Goal: Complete application form: Complete application form

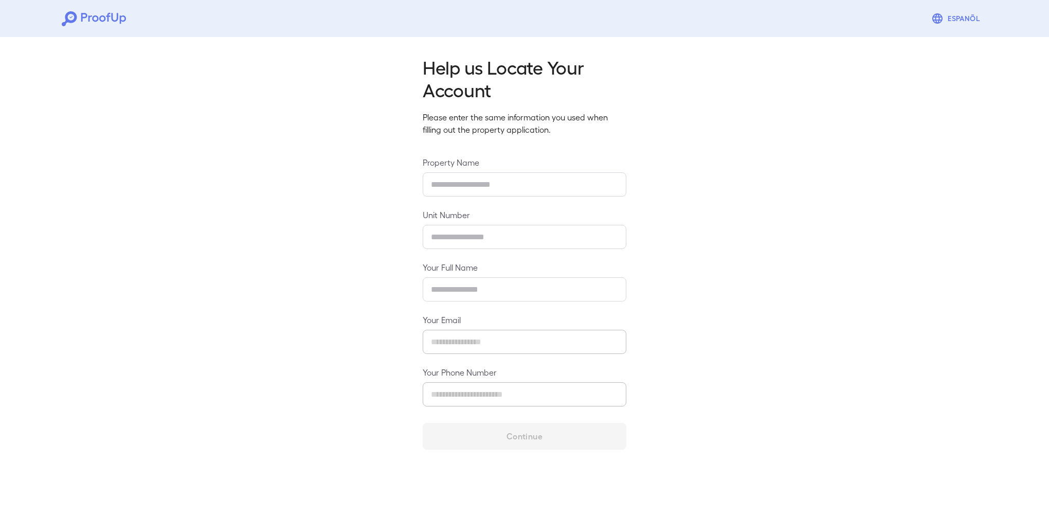
type input "*****"
type input "****"
type input "**********"
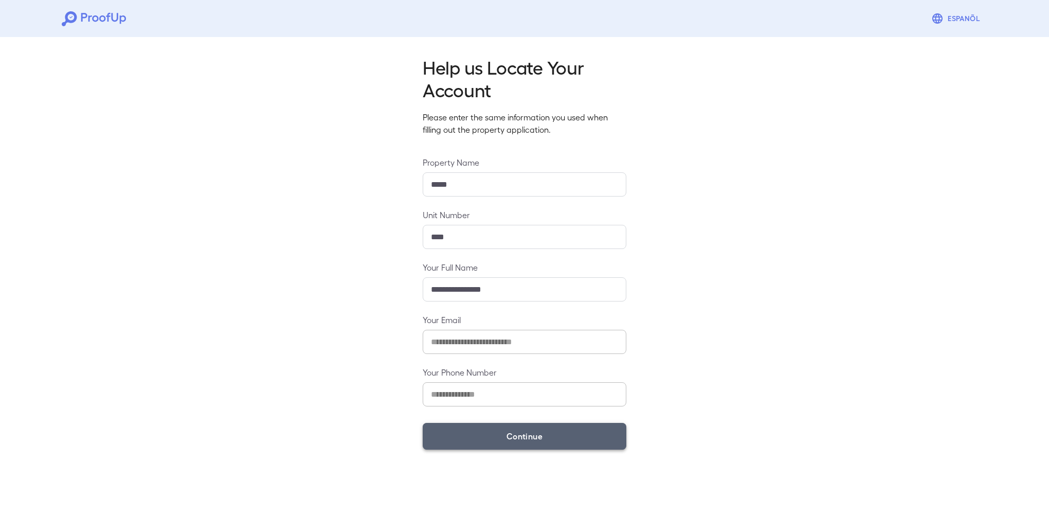
click at [523, 440] on button "Continue" at bounding box center [525, 436] width 204 height 27
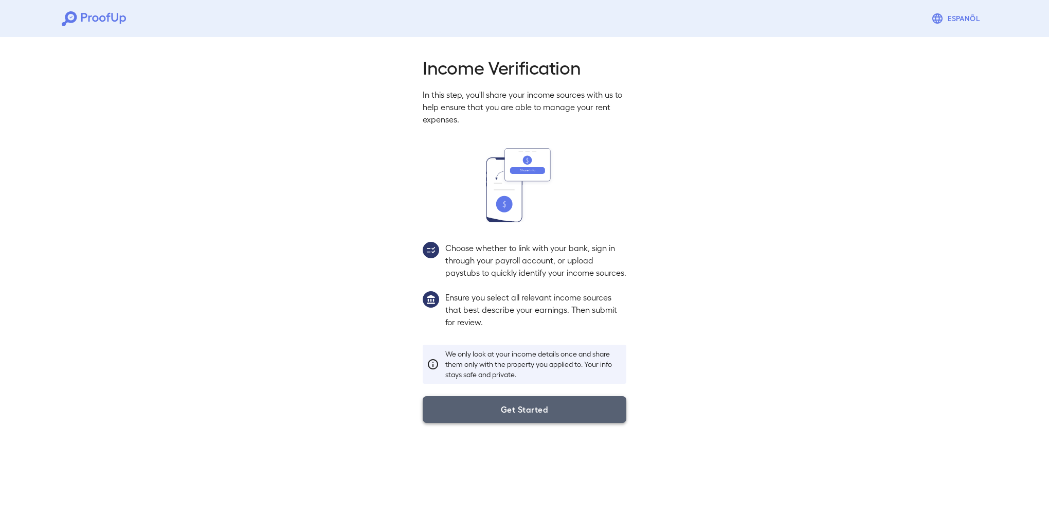
click at [518, 421] on button "Get Started" at bounding box center [525, 409] width 204 height 27
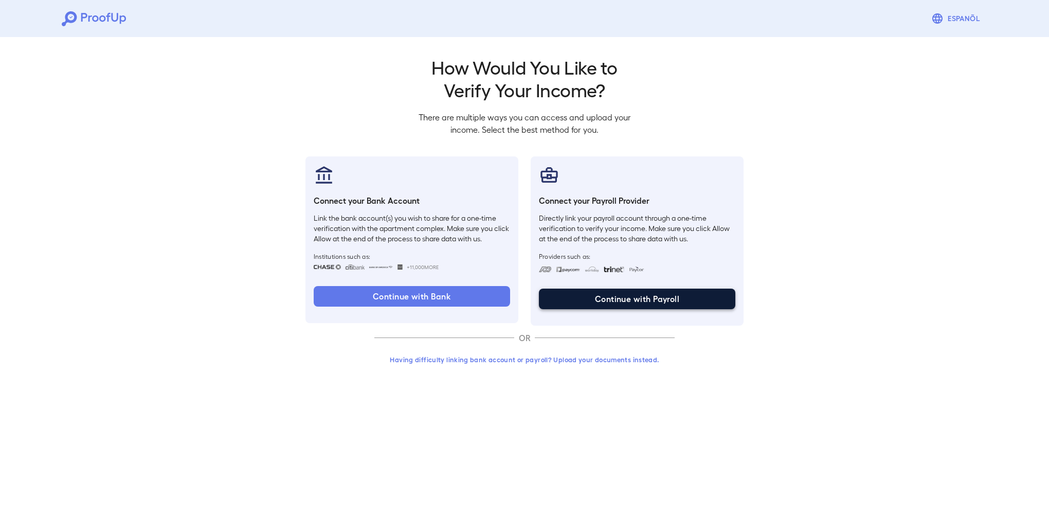
click at [630, 298] on button "Continue with Payroll" at bounding box center [637, 299] width 196 height 21
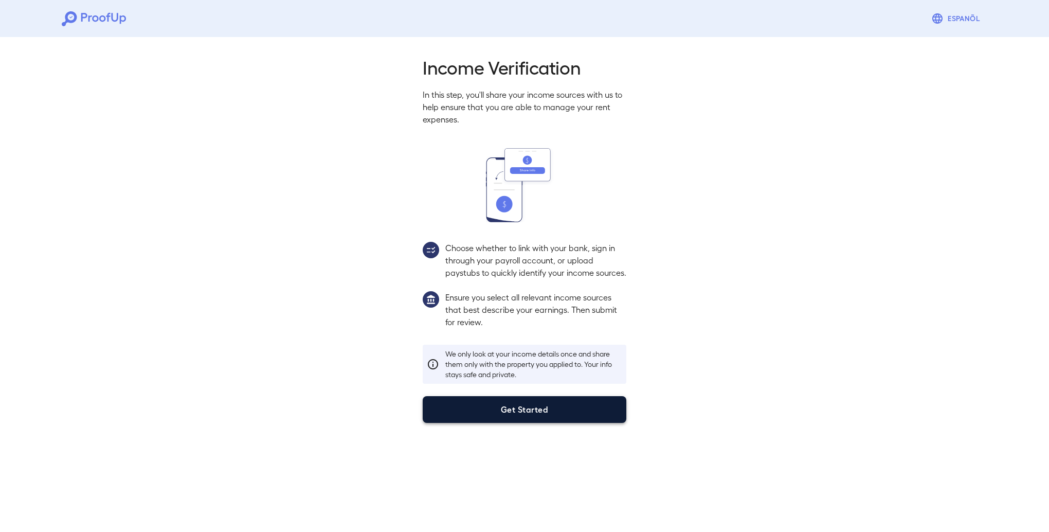
click at [521, 436] on div "Income Verification In this step, you'll share your income sources with us to h…" at bounding box center [524, 236] width 1049 height 406
click at [525, 421] on button "Get Started" at bounding box center [525, 409] width 204 height 27
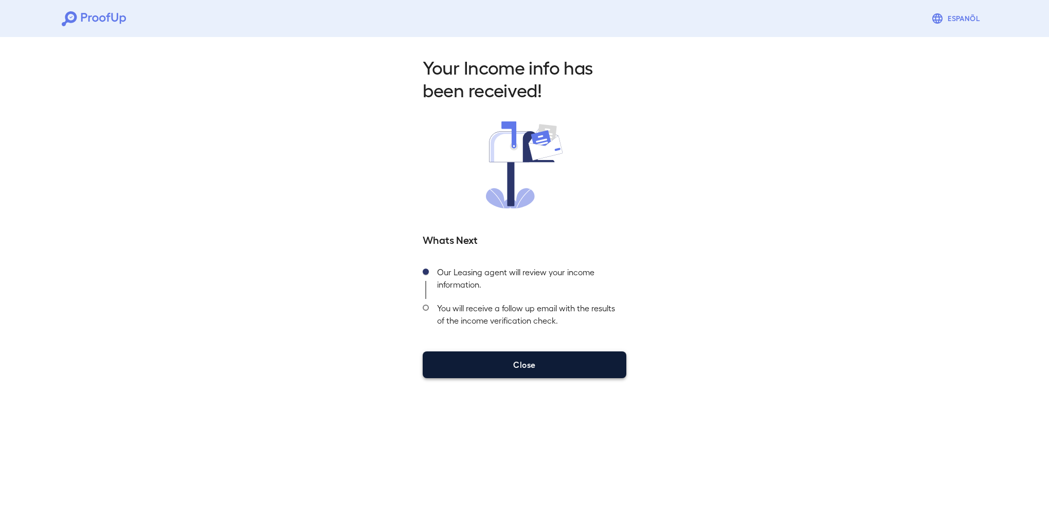
click at [518, 366] on button "Close" at bounding box center [525, 364] width 204 height 27
click at [525, 363] on button "Close" at bounding box center [525, 364] width 204 height 27
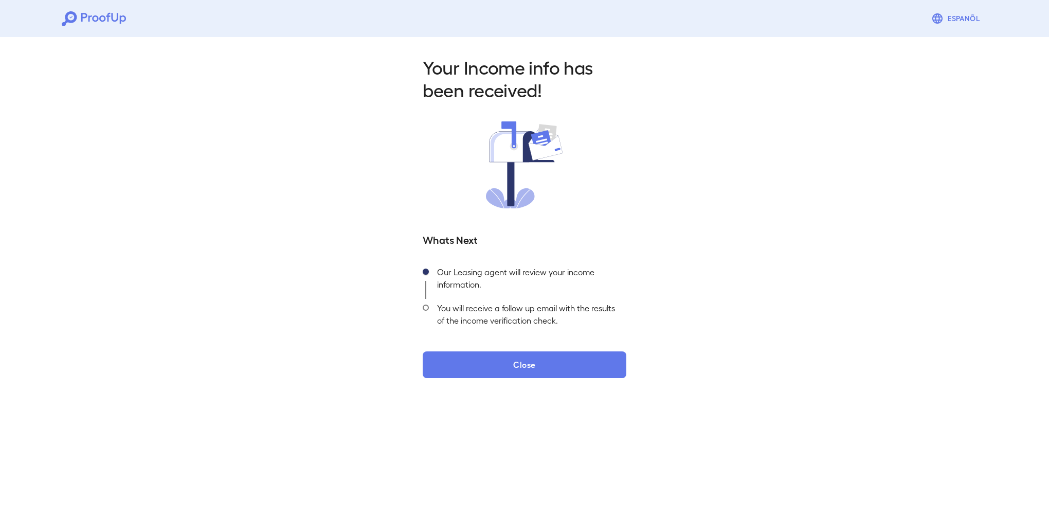
drag, startPoint x: 638, startPoint y: 171, endPoint x: 632, endPoint y: 164, distance: 9.5
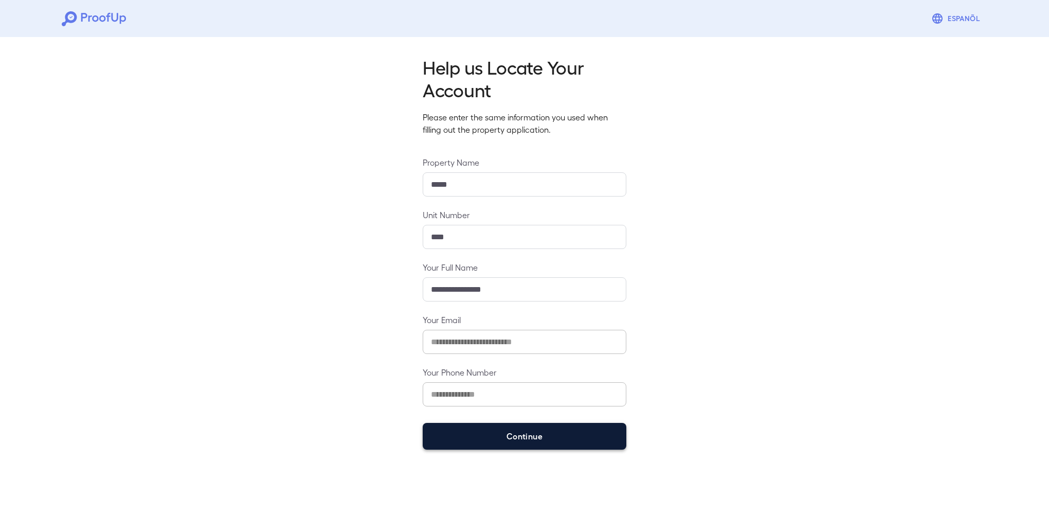
click at [526, 439] on button "Continue" at bounding box center [525, 436] width 204 height 27
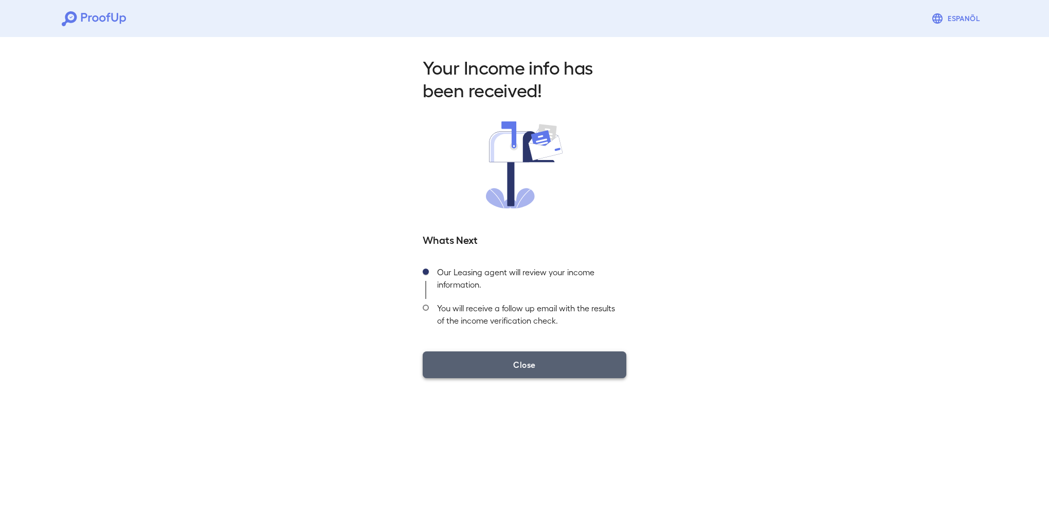
click at [522, 373] on button "Close" at bounding box center [525, 364] width 204 height 27
click at [523, 369] on button "Close" at bounding box center [525, 364] width 204 height 27
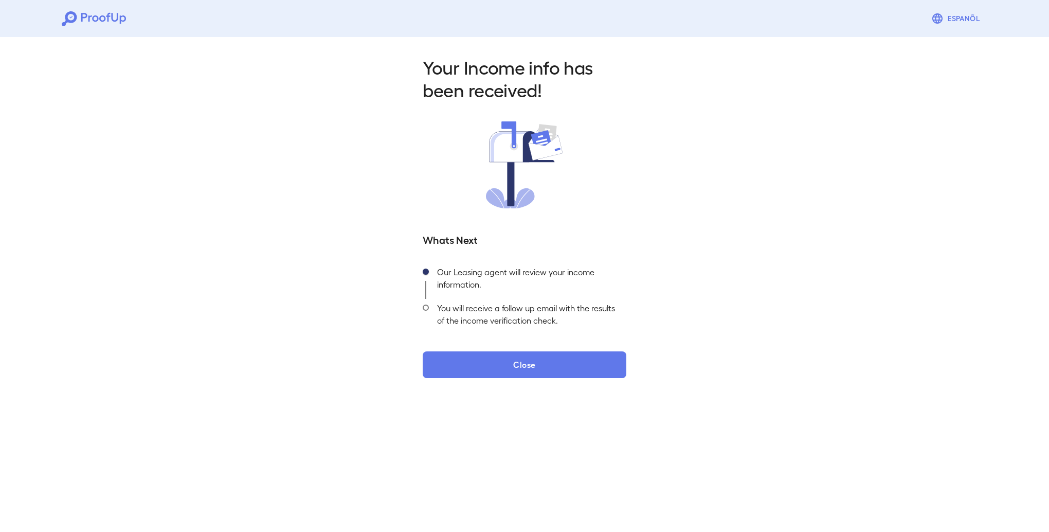
click at [426, 267] on div at bounding box center [426, 281] width 6 height 36
click at [425, 307] on span at bounding box center [426, 307] width 6 height 6
drag, startPoint x: 699, startPoint y: 188, endPoint x: 685, endPoint y: 190, distance: 14.5
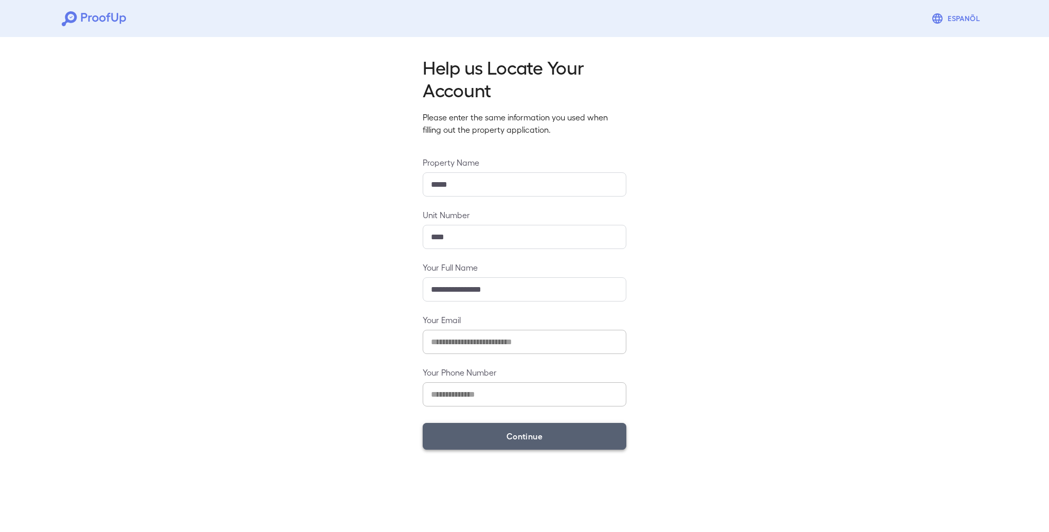
click at [512, 434] on button "Continue" at bounding box center [525, 436] width 204 height 27
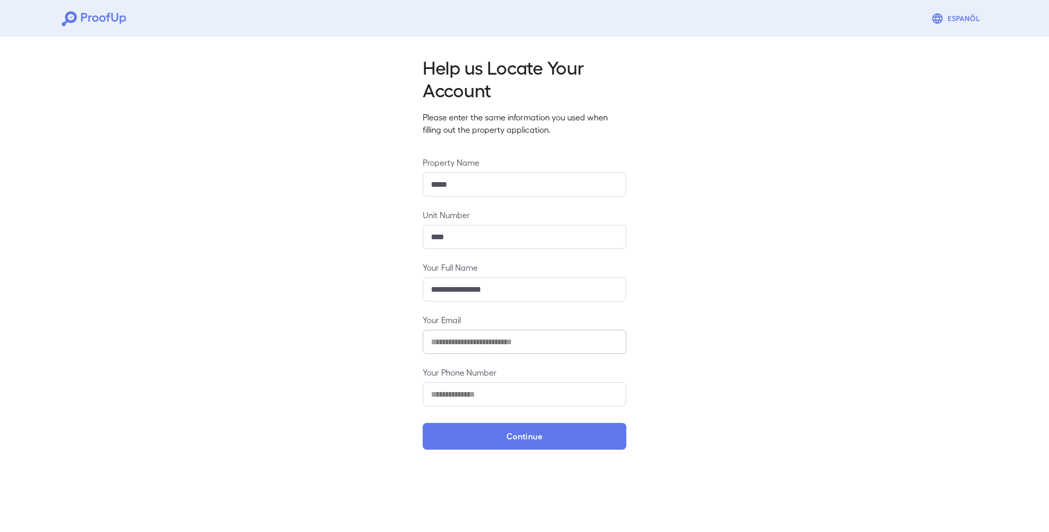
drag, startPoint x: 507, startPoint y: 438, endPoint x: 593, endPoint y: 398, distance: 94.3
click at [512, 438] on button "Continue" at bounding box center [525, 436] width 204 height 27
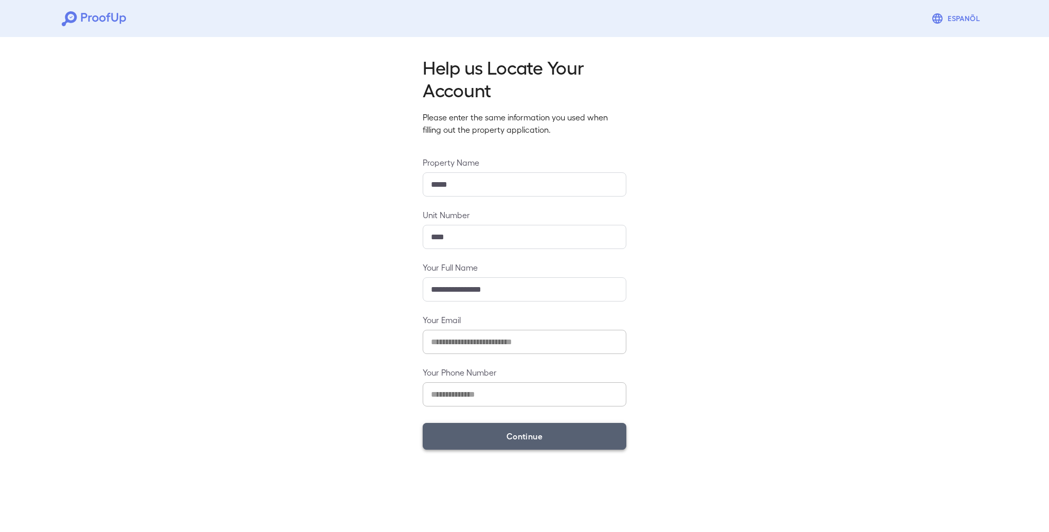
click at [527, 434] on button "Continue" at bounding box center [525, 436] width 204 height 27
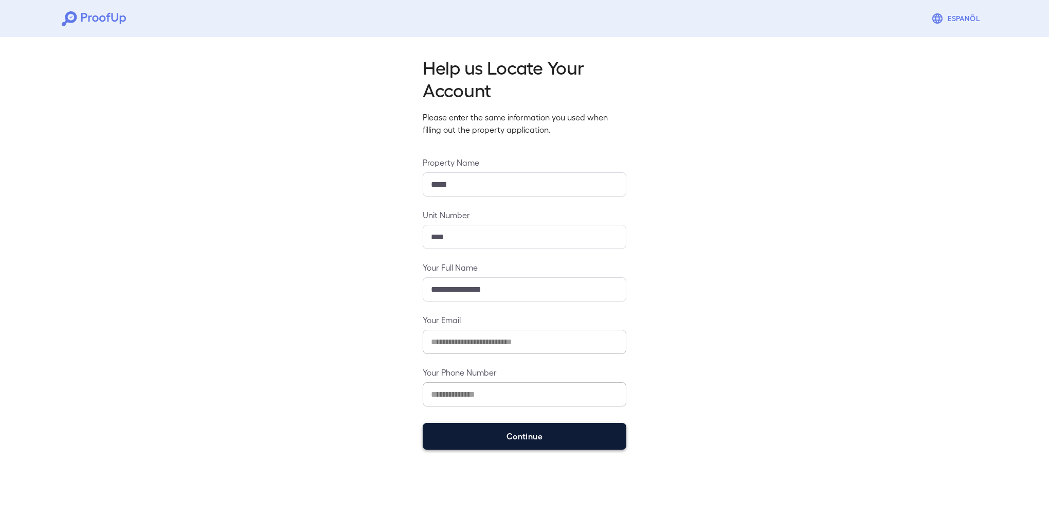
click at [518, 433] on button "Continue" at bounding box center [525, 436] width 204 height 27
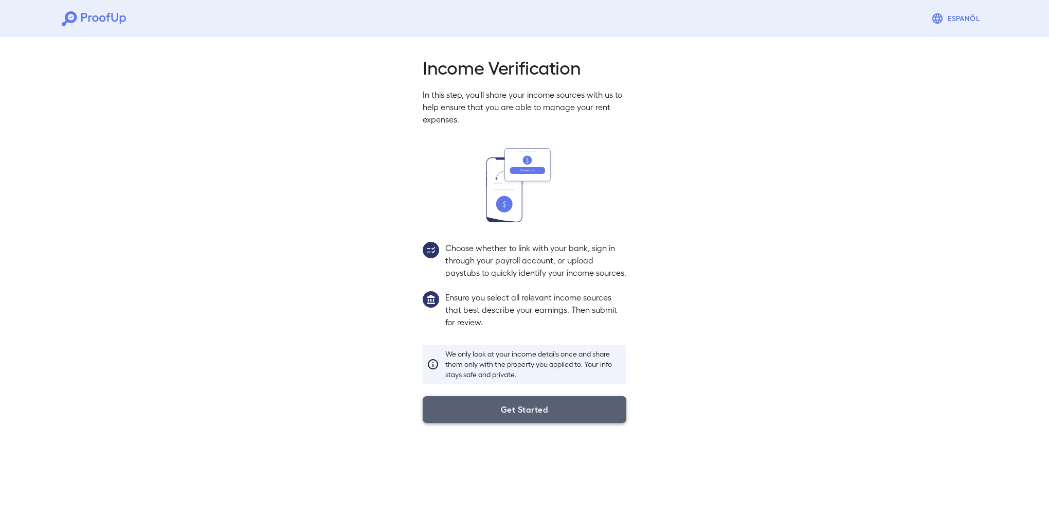
click at [520, 423] on button "Get Started" at bounding box center [525, 409] width 204 height 27
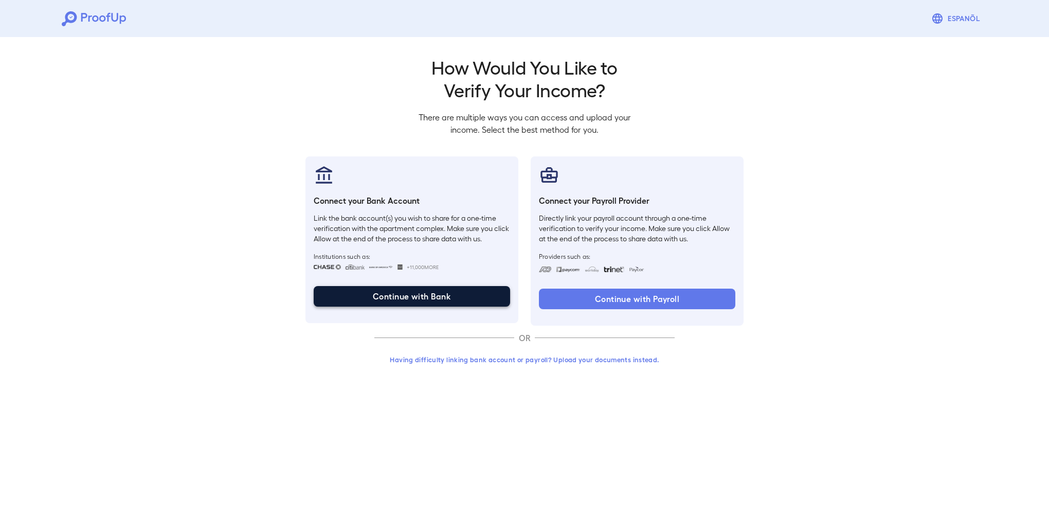
click at [400, 293] on button "Continue with Bank" at bounding box center [412, 296] width 196 height 21
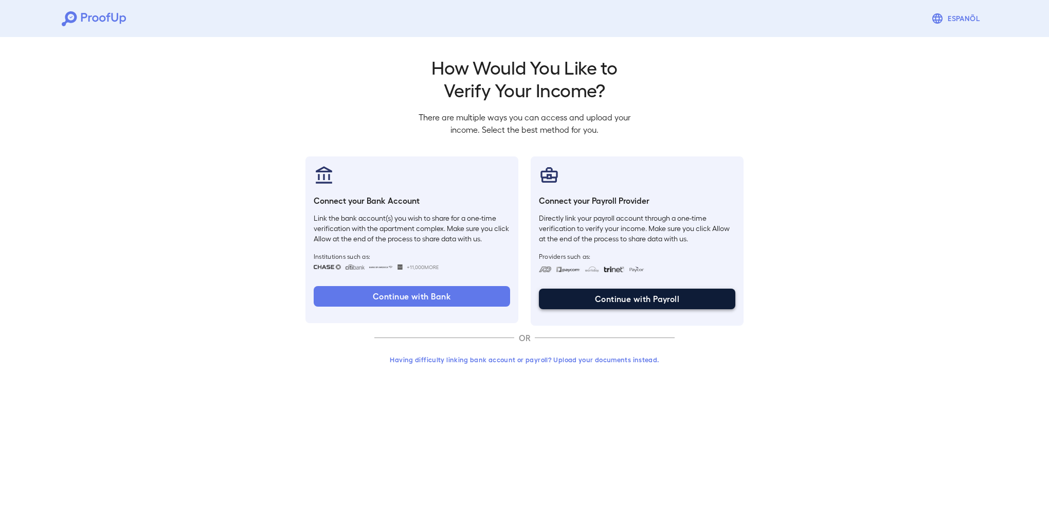
click at [650, 297] on button "Continue with Payroll" at bounding box center [637, 299] width 196 height 21
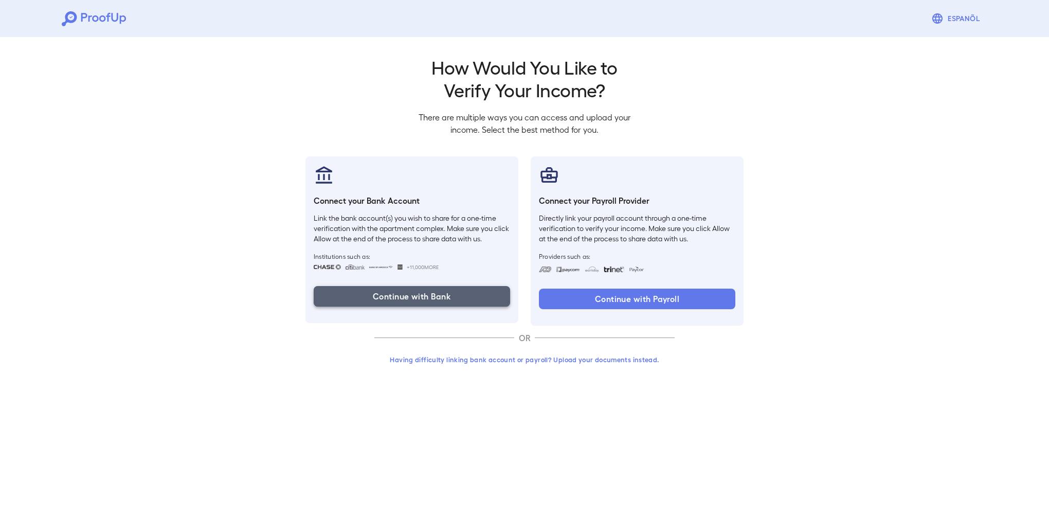
drag, startPoint x: 404, startPoint y: 296, endPoint x: 408, endPoint y: 291, distance: 6.2
click at [405, 295] on button "Continue with Bank" at bounding box center [412, 296] width 196 height 21
click at [528, 360] on button "Having difficulty linking bank account or payroll? Upload your documents instea…" at bounding box center [524, 359] width 300 height 19
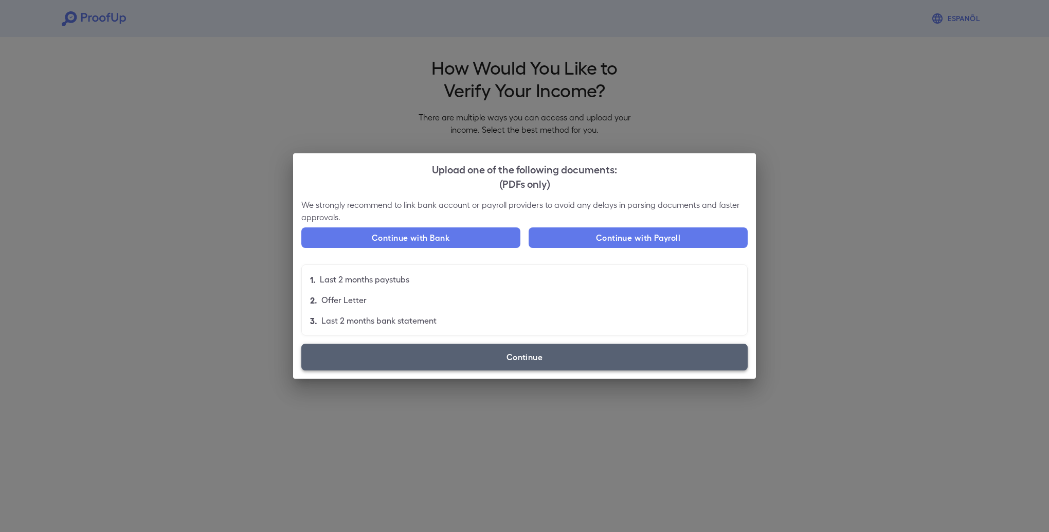
click at [511, 354] on label "Continue" at bounding box center [524, 357] width 446 height 27
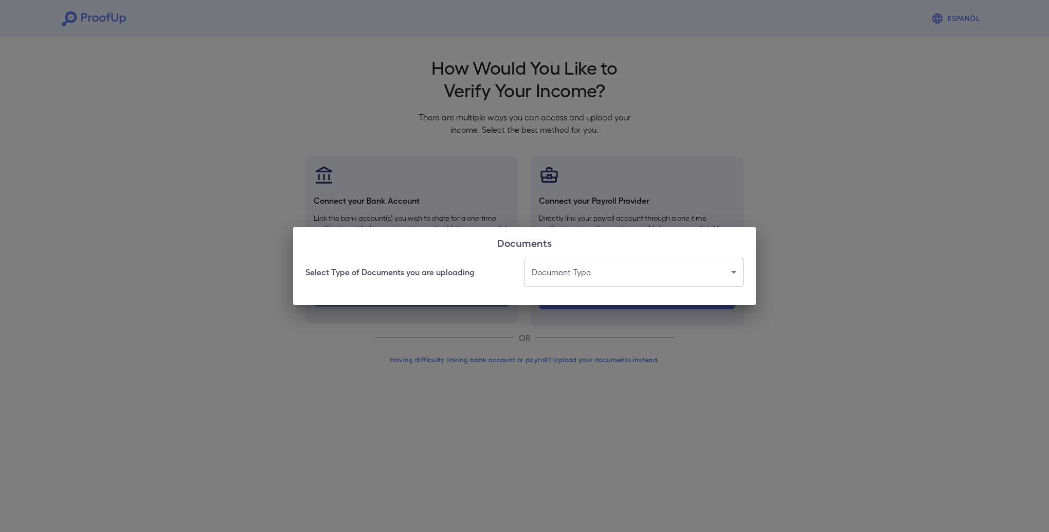
click at [724, 273] on body "Espanõl Go back How Would You Like to Verify Your Income? There are multiple wa…" at bounding box center [524, 196] width 1049 height 393
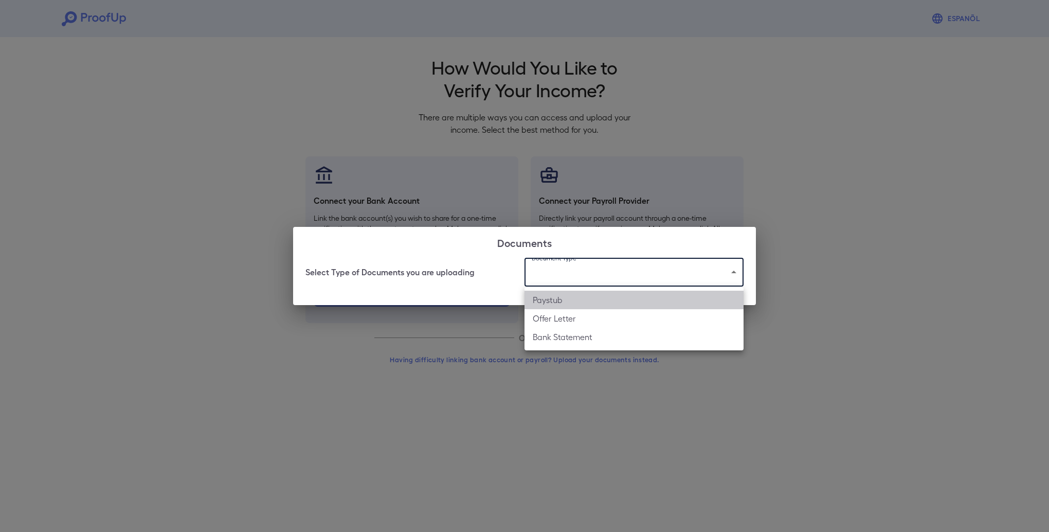
click at [547, 302] on li "Paystub" at bounding box center [634, 300] width 219 height 19
type input "*******"
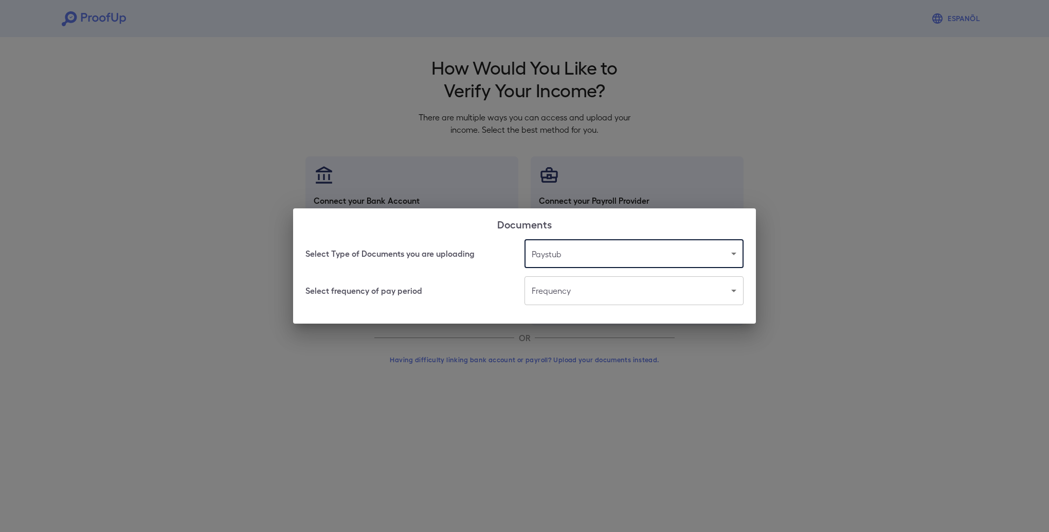
click at [638, 291] on body "Espanõl Go back How Would You Like to Verify Your Income? There are multiple wa…" at bounding box center [524, 196] width 1049 height 393
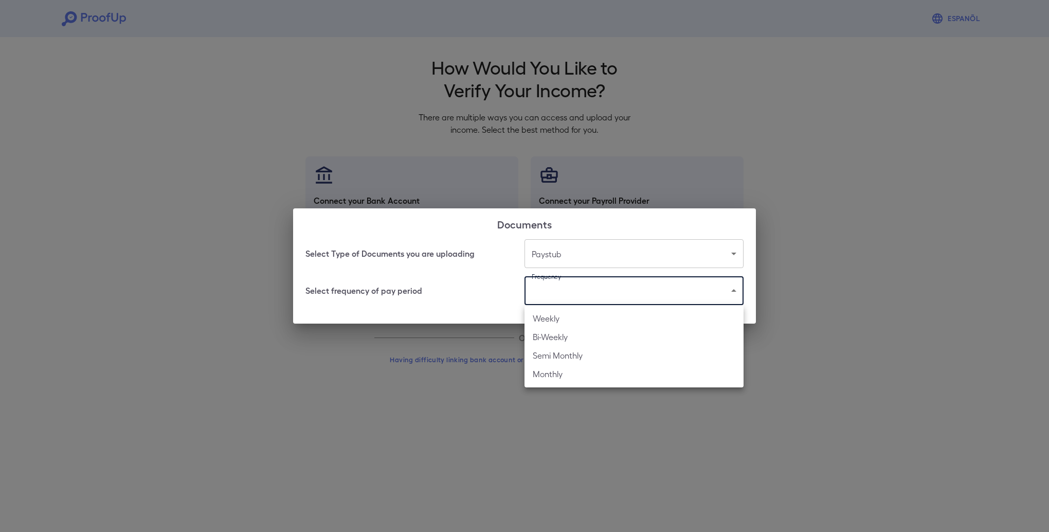
click at [558, 336] on li "Bi-Weekly" at bounding box center [634, 337] width 219 height 19
type input "*********"
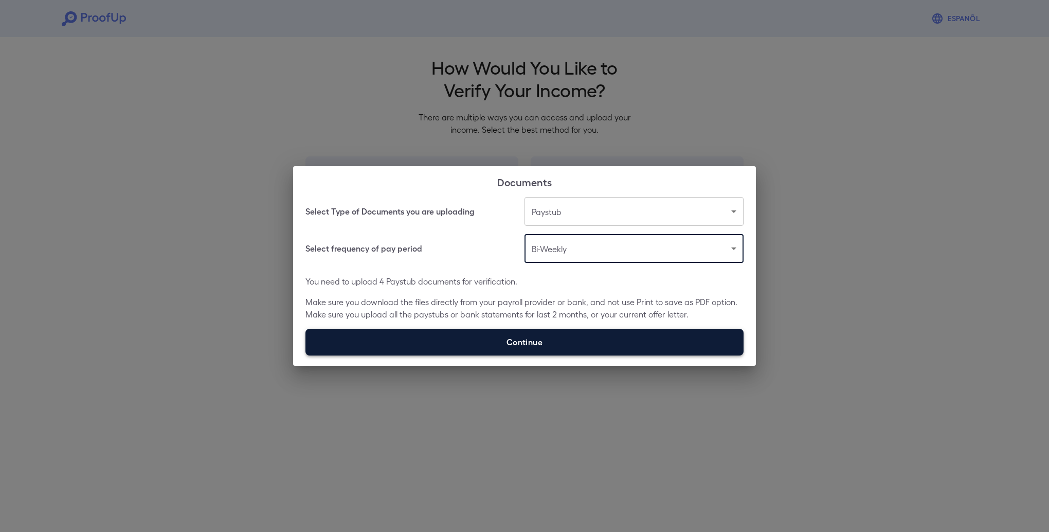
click at [539, 344] on label "Continue" at bounding box center [525, 342] width 438 height 27
click at [306, 355] on input "Continue" at bounding box center [306, 355] width 1 height 1
type input "**********"
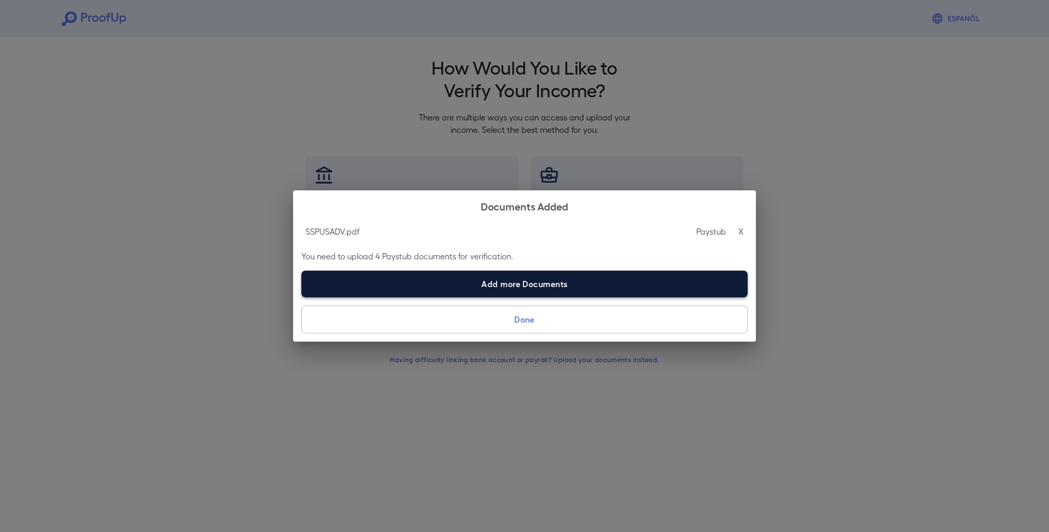
click at [516, 283] on label "Add more Documents" at bounding box center [524, 284] width 446 height 27
click at [302, 297] on input "Add more Documents" at bounding box center [301, 297] width 1 height 1
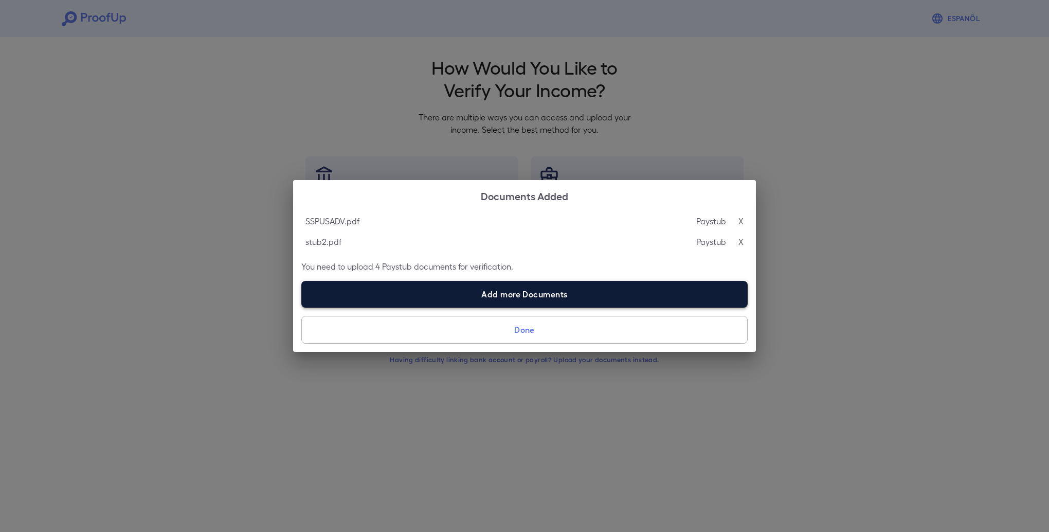
click at [525, 291] on label "Add more Documents" at bounding box center [524, 294] width 446 height 27
click at [302, 307] on input "Add more Documents" at bounding box center [301, 307] width 1 height 1
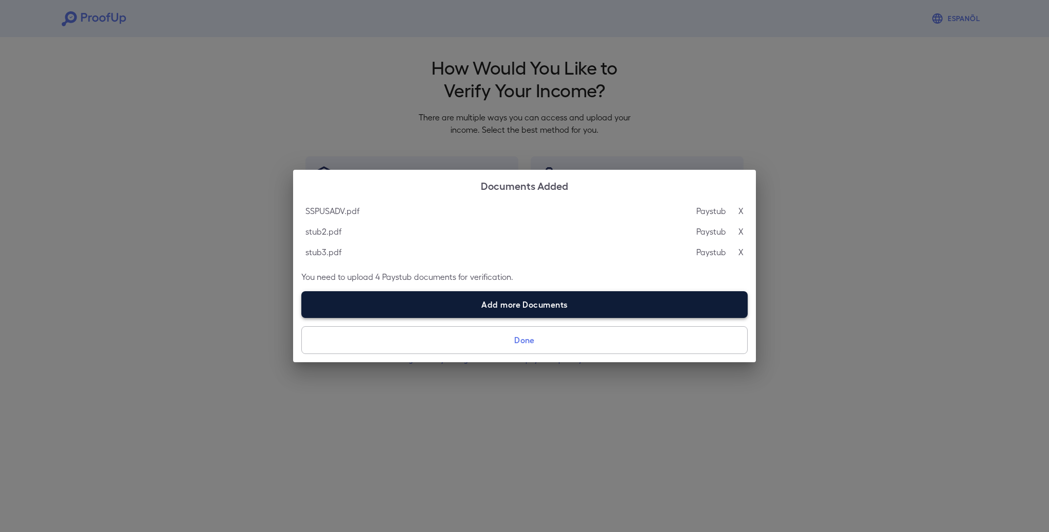
click at [504, 300] on label "Add more Documents" at bounding box center [524, 304] width 446 height 27
click at [302, 317] on input "Add more Documents" at bounding box center [301, 317] width 1 height 1
type input "**********"
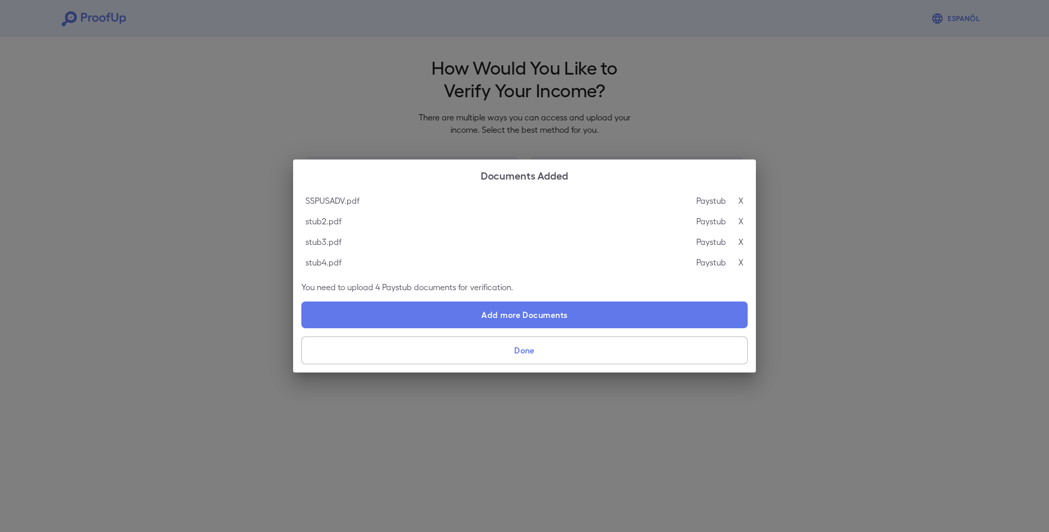
click at [521, 351] on button "Done" at bounding box center [524, 350] width 446 height 28
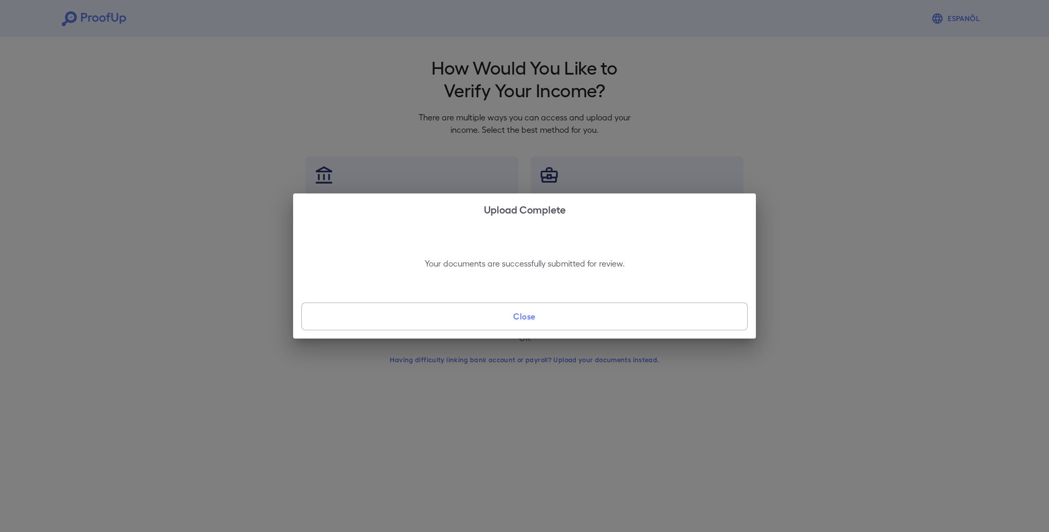
click at [525, 318] on button "Close" at bounding box center [524, 316] width 446 height 28
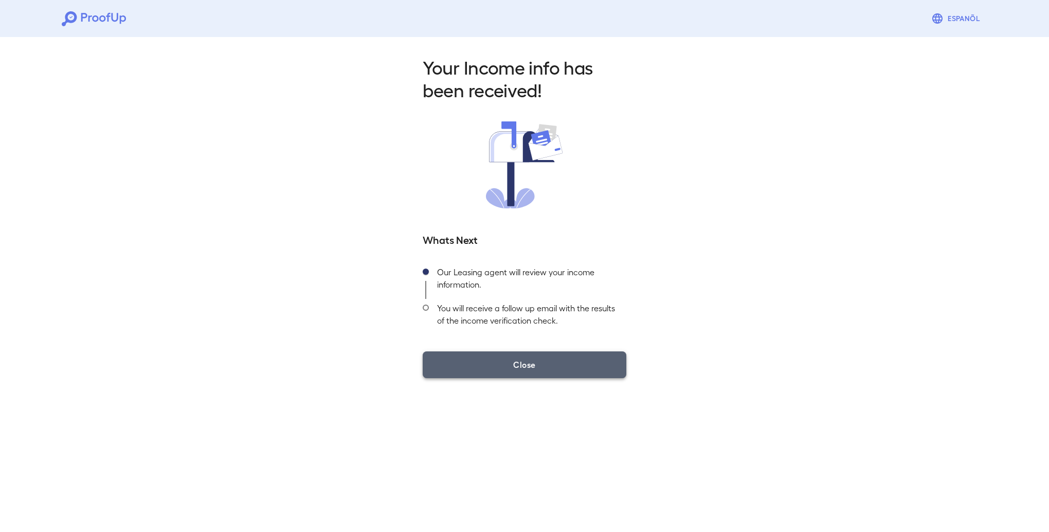
click at [518, 363] on button "Close" at bounding box center [525, 364] width 204 height 27
